Goal: Complete application form

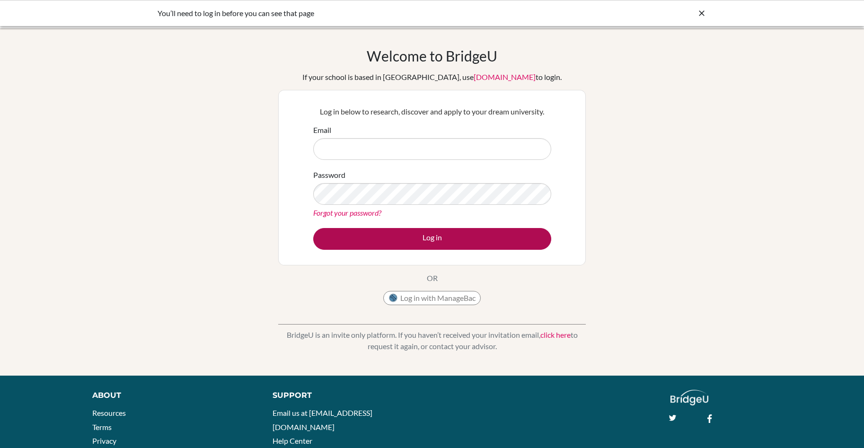
type input "[EMAIL_ADDRESS][DOMAIN_NAME]"
click at [435, 239] on button "Log in" at bounding box center [432, 239] width 238 height 22
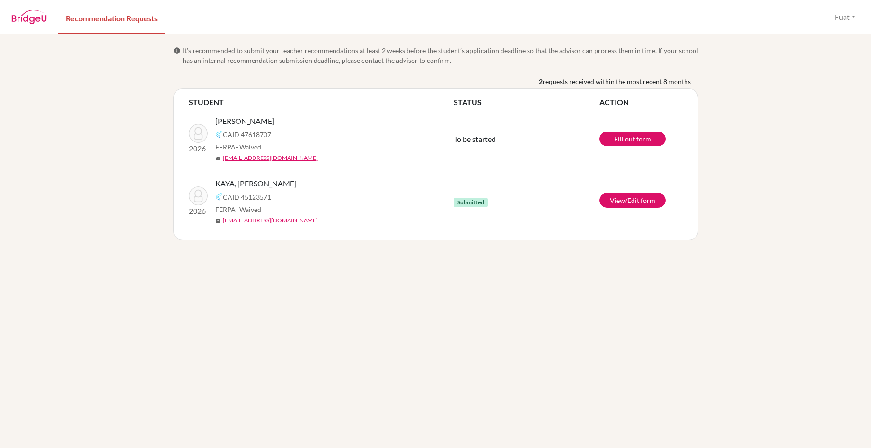
click at [465, 138] on span "To be started" at bounding box center [475, 138] width 42 height 9
click at [622, 141] on link "Fill out form" at bounding box center [632, 138] width 66 height 15
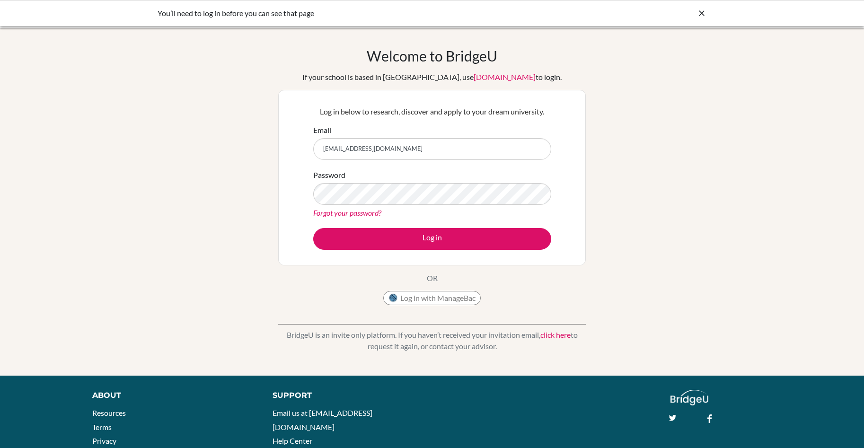
click at [434, 237] on button "Log in" at bounding box center [432, 239] width 238 height 22
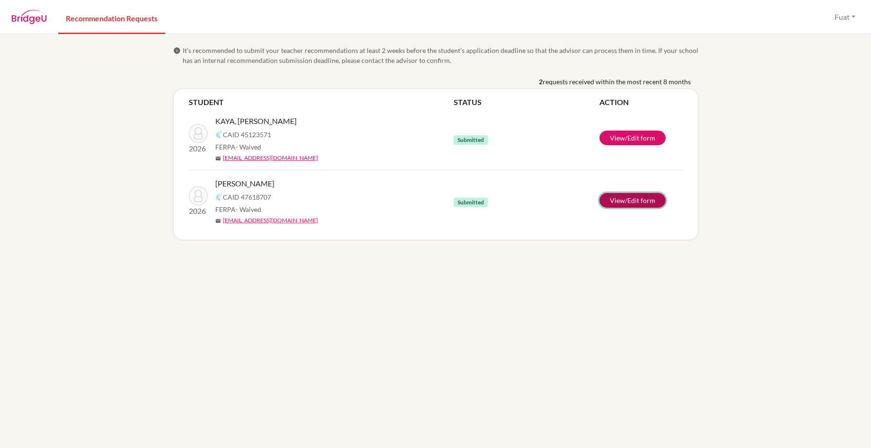
click at [642, 200] on link "View/Edit form" at bounding box center [632, 200] width 66 height 15
